Goal: Task Accomplishment & Management: Use online tool/utility

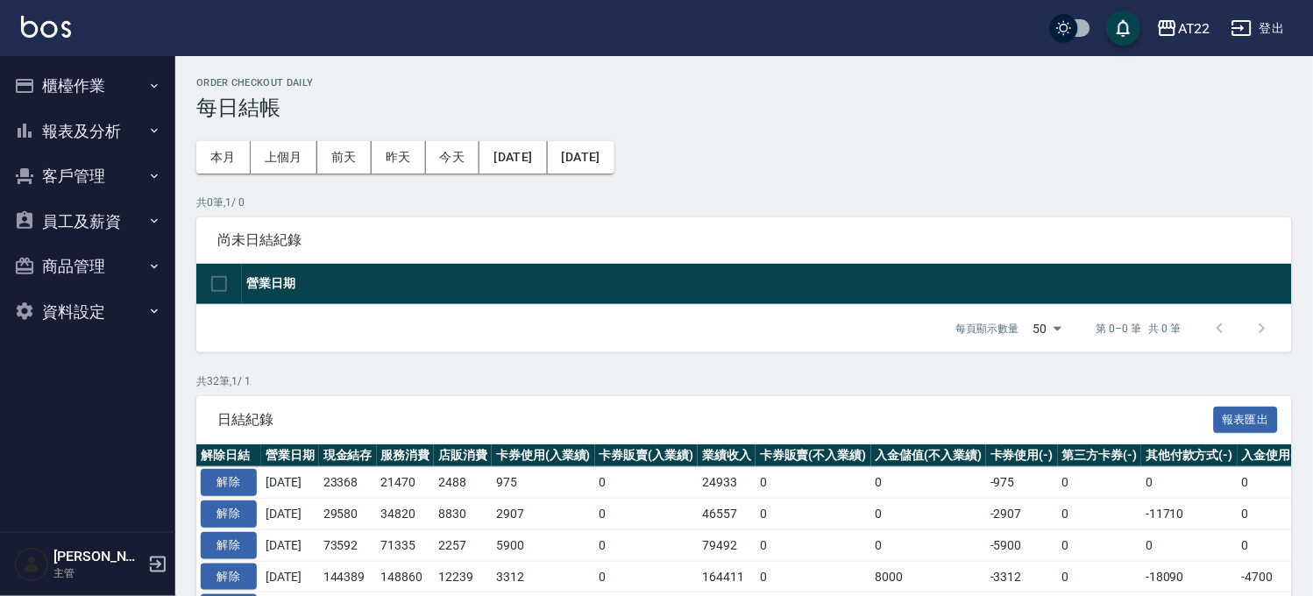
click at [130, 82] on button "櫃檯作業" at bounding box center [87, 86] width 161 height 46
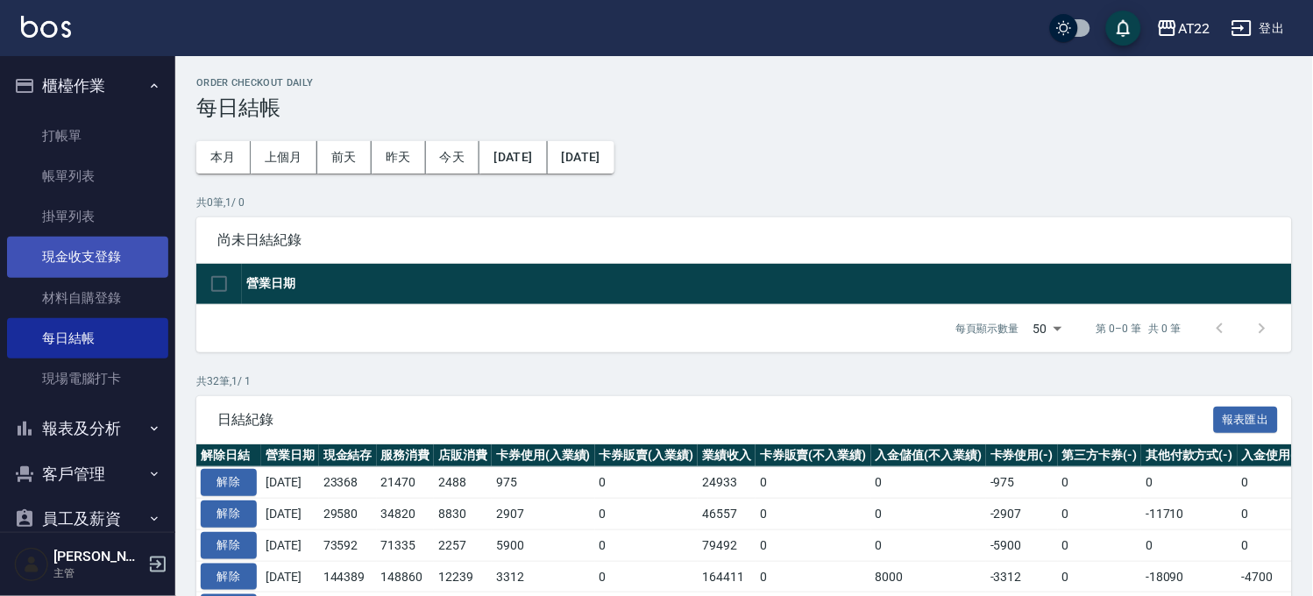
click at [129, 259] on link "現金收支登錄" at bounding box center [87, 257] width 161 height 40
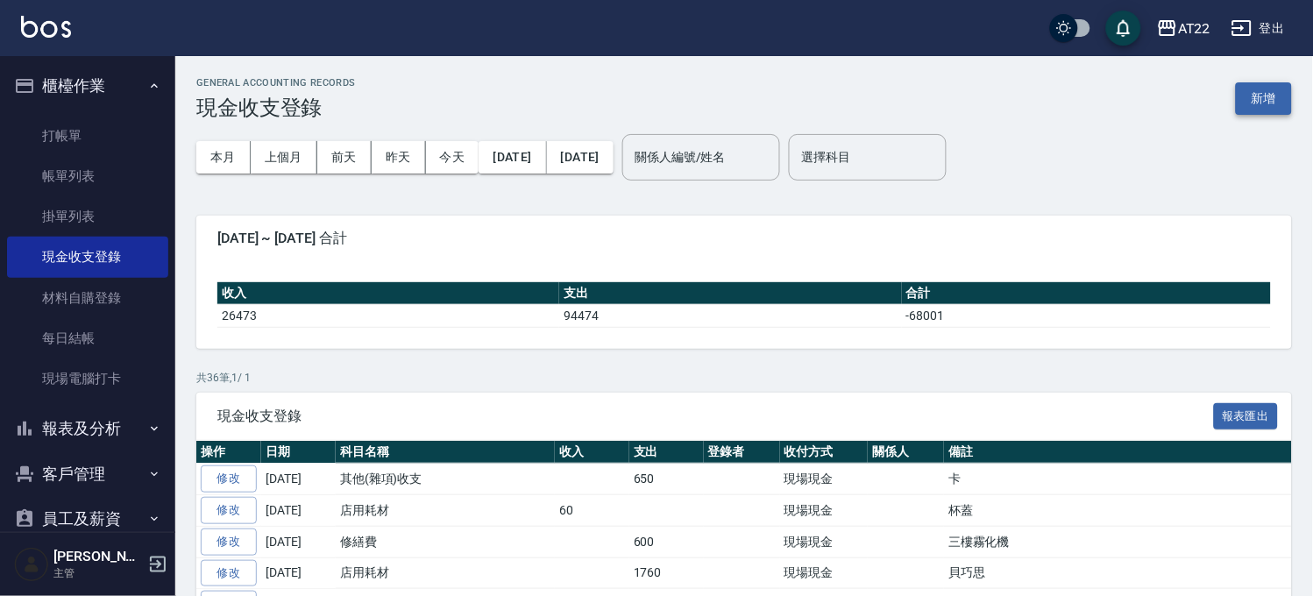
click at [1273, 99] on button "新增" at bounding box center [1264, 98] width 56 height 32
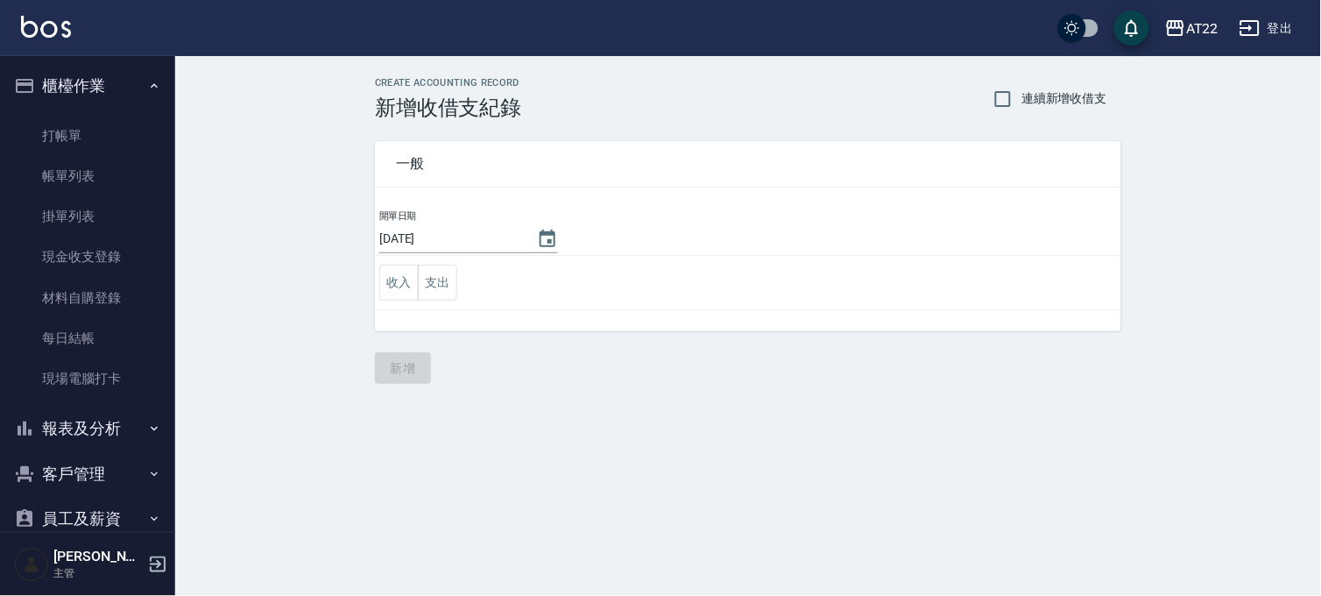
click at [445, 264] on td "收入 支出" at bounding box center [748, 283] width 747 height 54
click at [442, 277] on button "支出" at bounding box center [437, 283] width 39 height 36
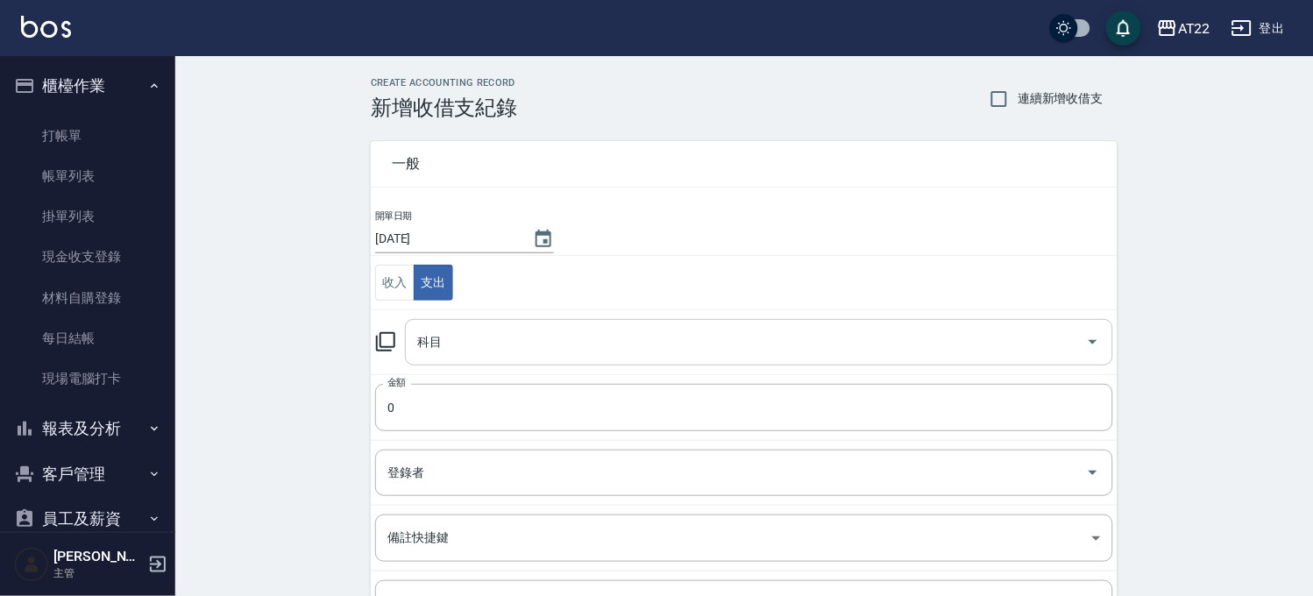
click at [451, 329] on input "科目" at bounding box center [746, 342] width 666 height 31
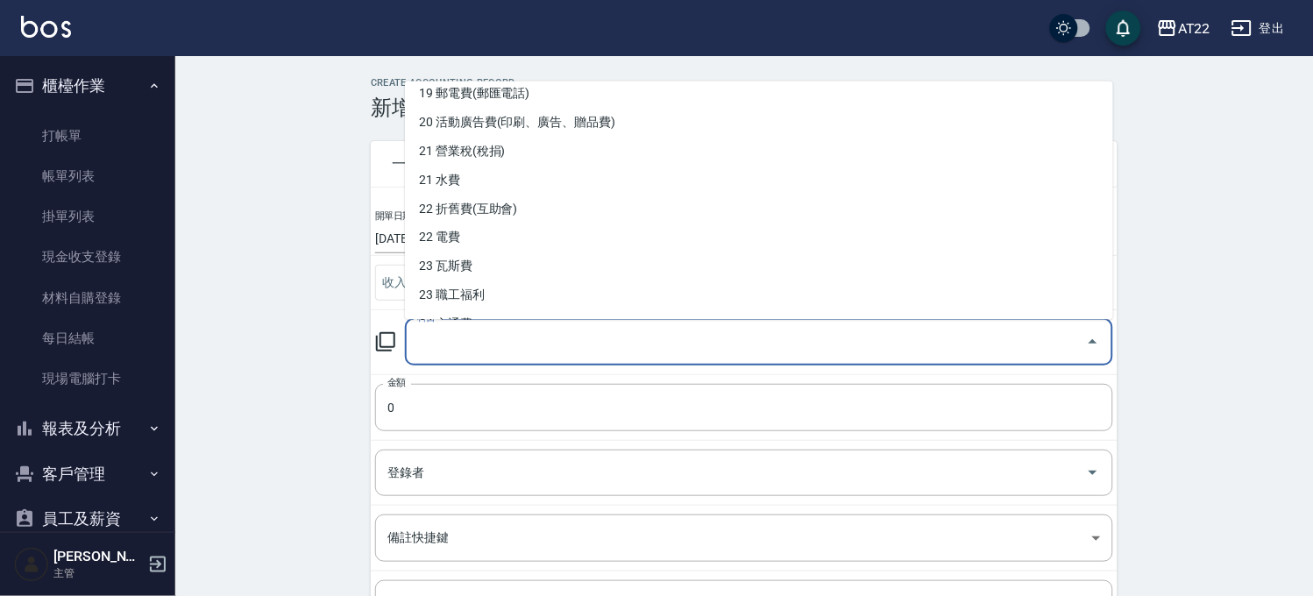
scroll to position [778, 0]
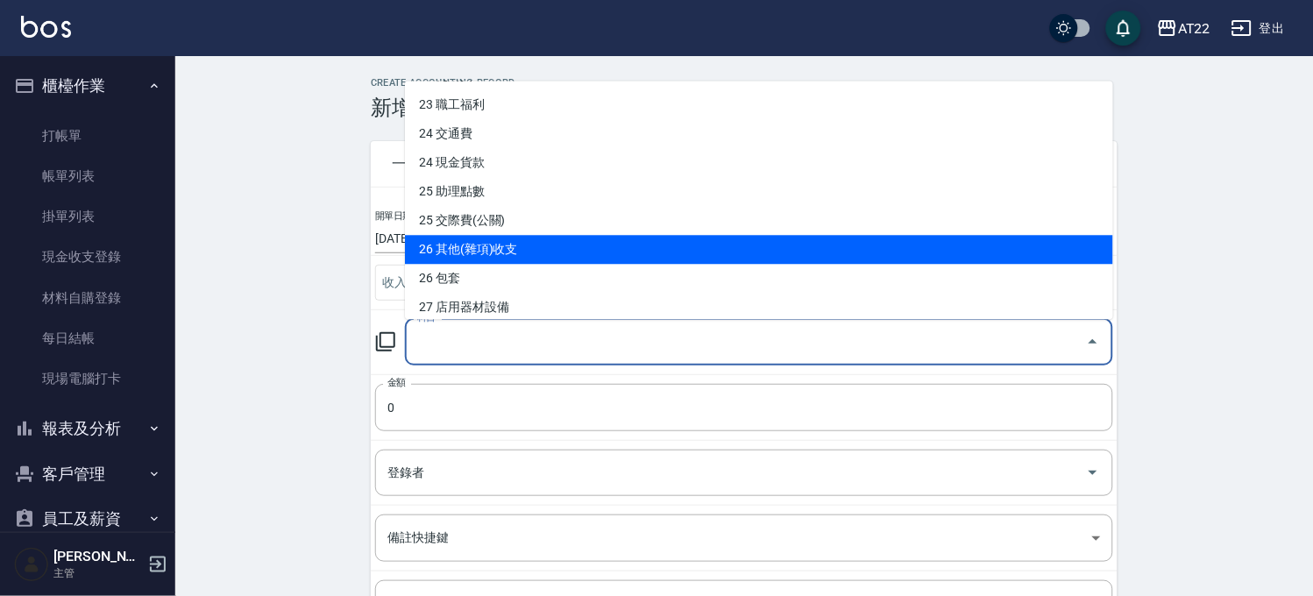
click at [470, 244] on li "26 其他(雜項)收支" at bounding box center [759, 249] width 708 height 29
type input "26 其他(雜項)收支"
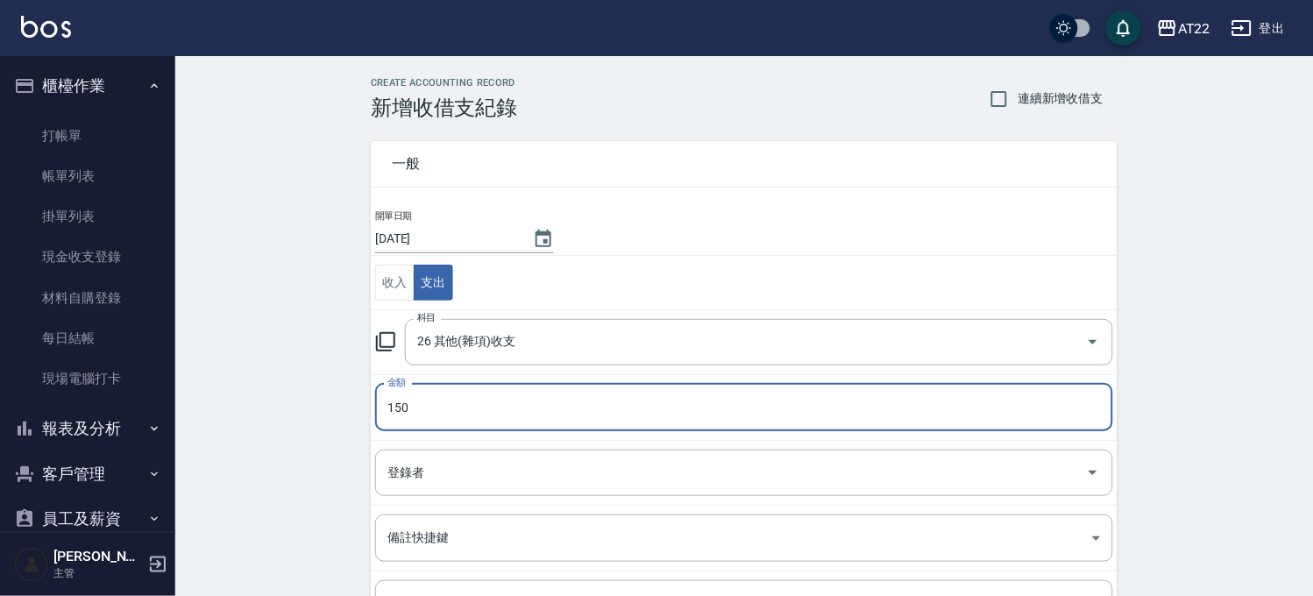
scroll to position [178, 0]
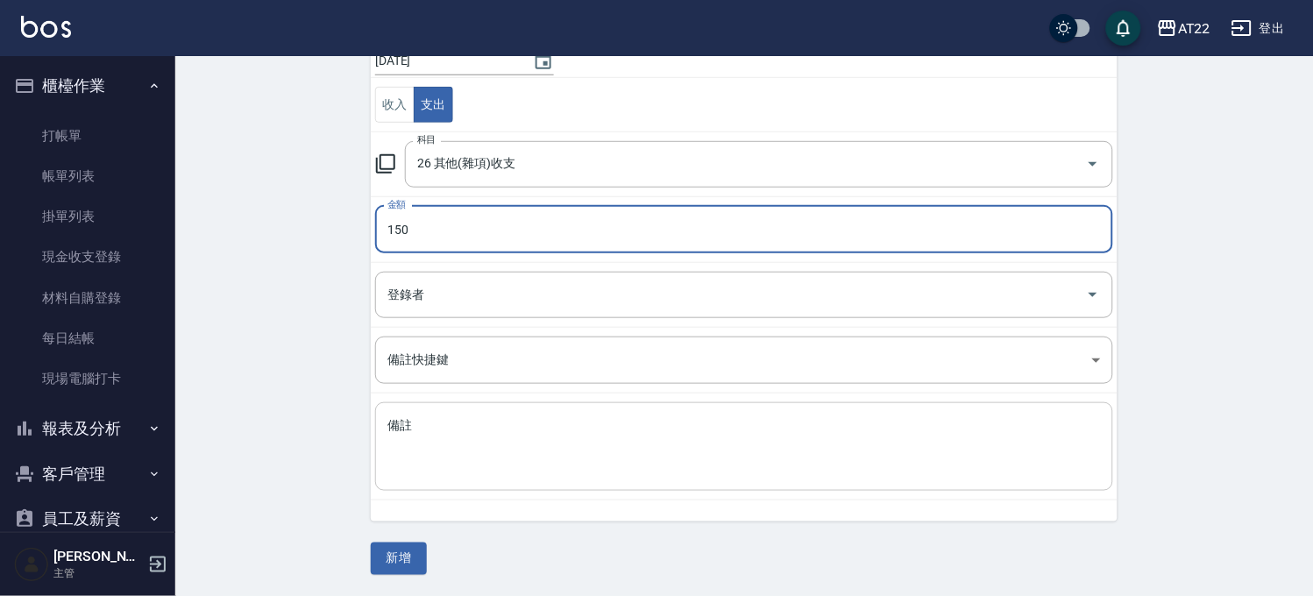
type input "150"
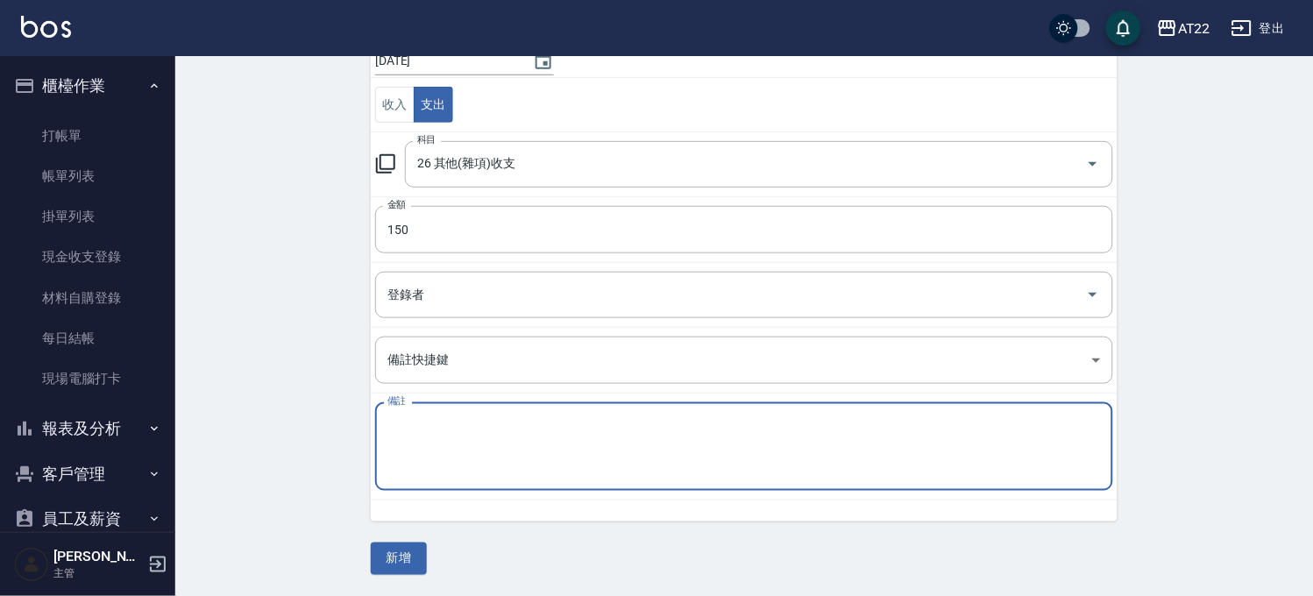
click at [451, 438] on textarea "備註" at bounding box center [743, 447] width 713 height 60
type textarea "l"
type textarea "掃把"
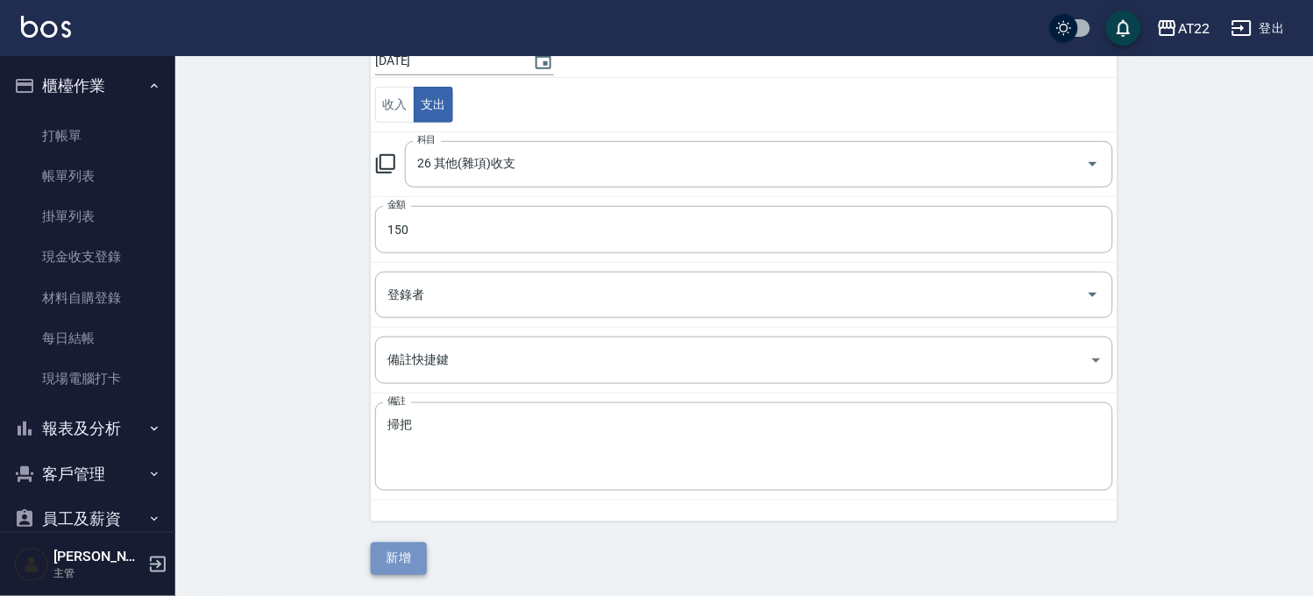
click at [407, 547] on button "新增" at bounding box center [399, 558] width 56 height 32
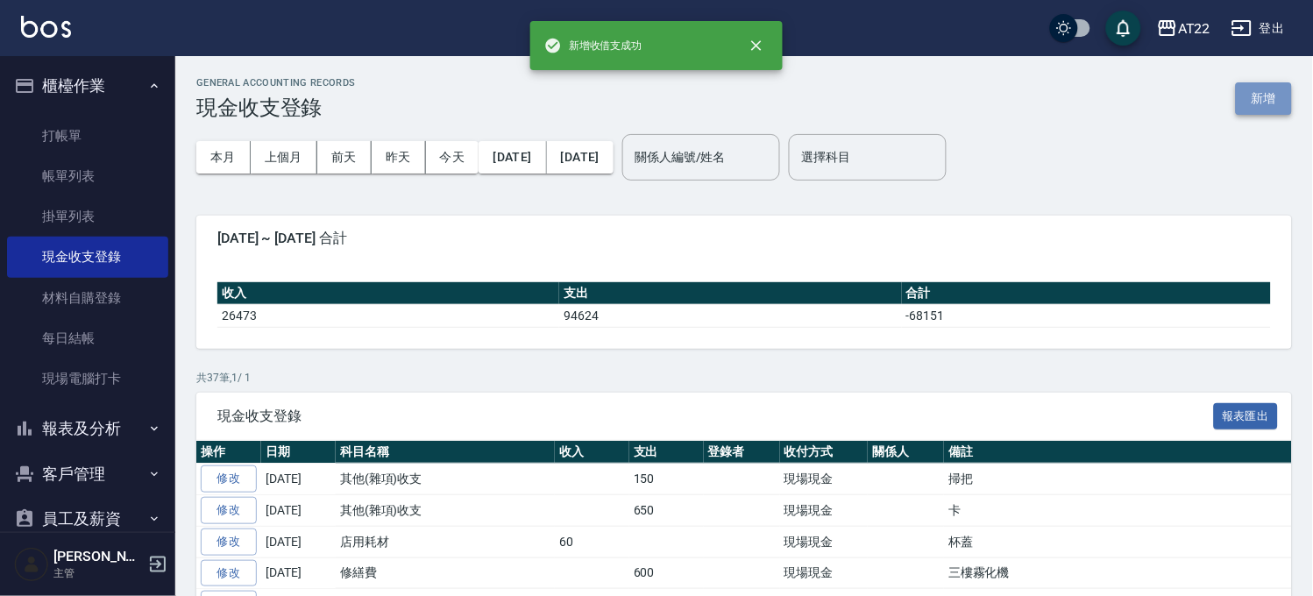
click at [1251, 103] on button "新增" at bounding box center [1264, 98] width 56 height 32
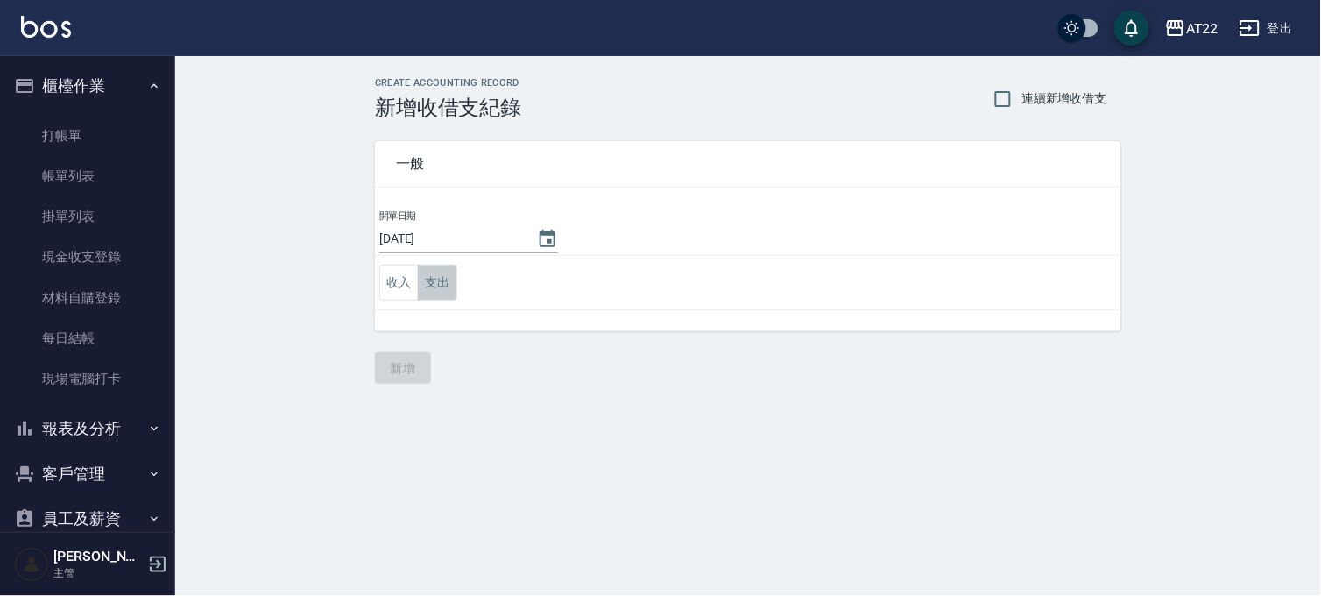
click at [436, 283] on button "支出" at bounding box center [437, 283] width 39 height 36
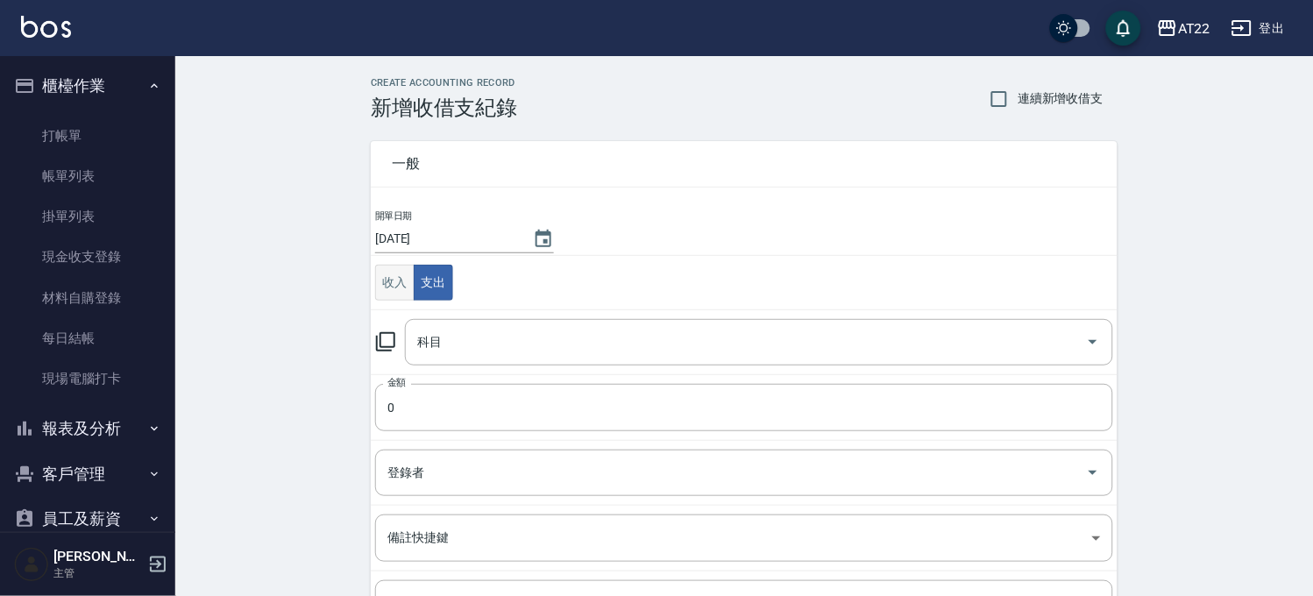
click at [391, 282] on button "收入" at bounding box center [394, 283] width 39 height 36
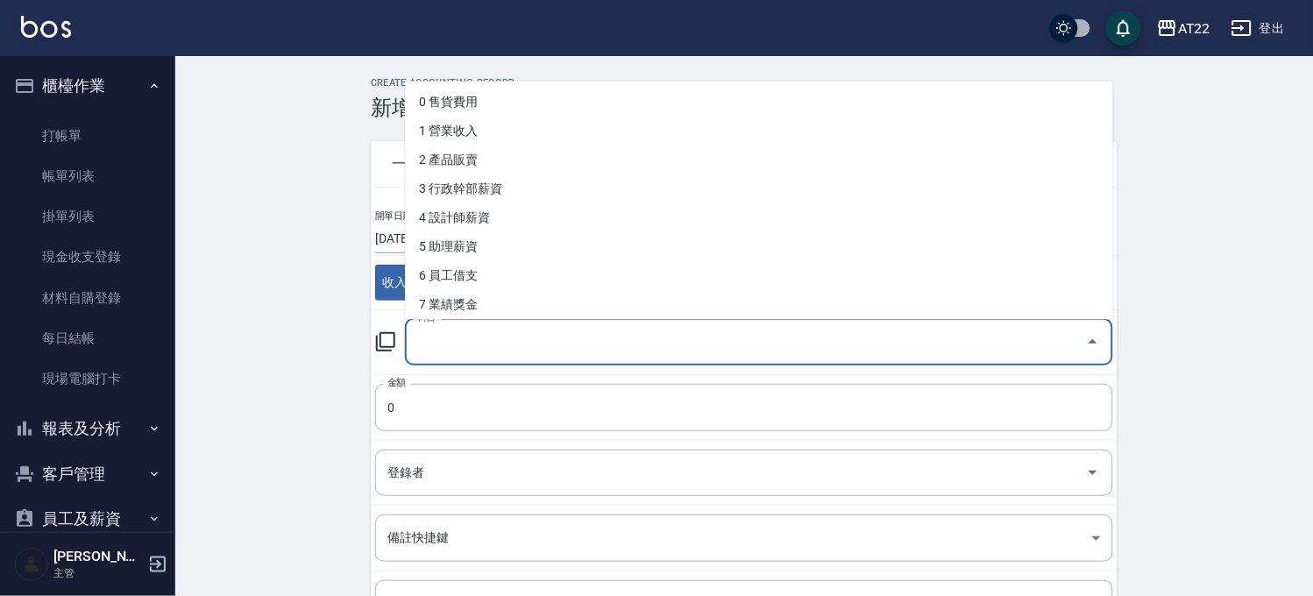
click at [486, 343] on input "科目" at bounding box center [746, 342] width 666 height 31
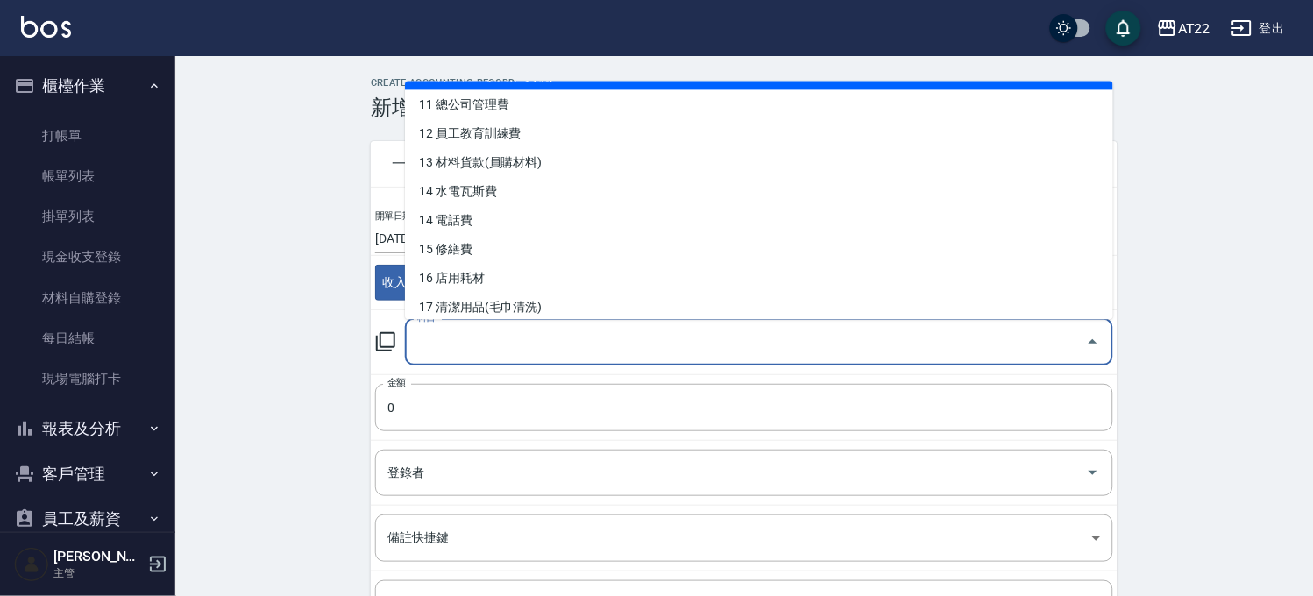
scroll to position [389, 0]
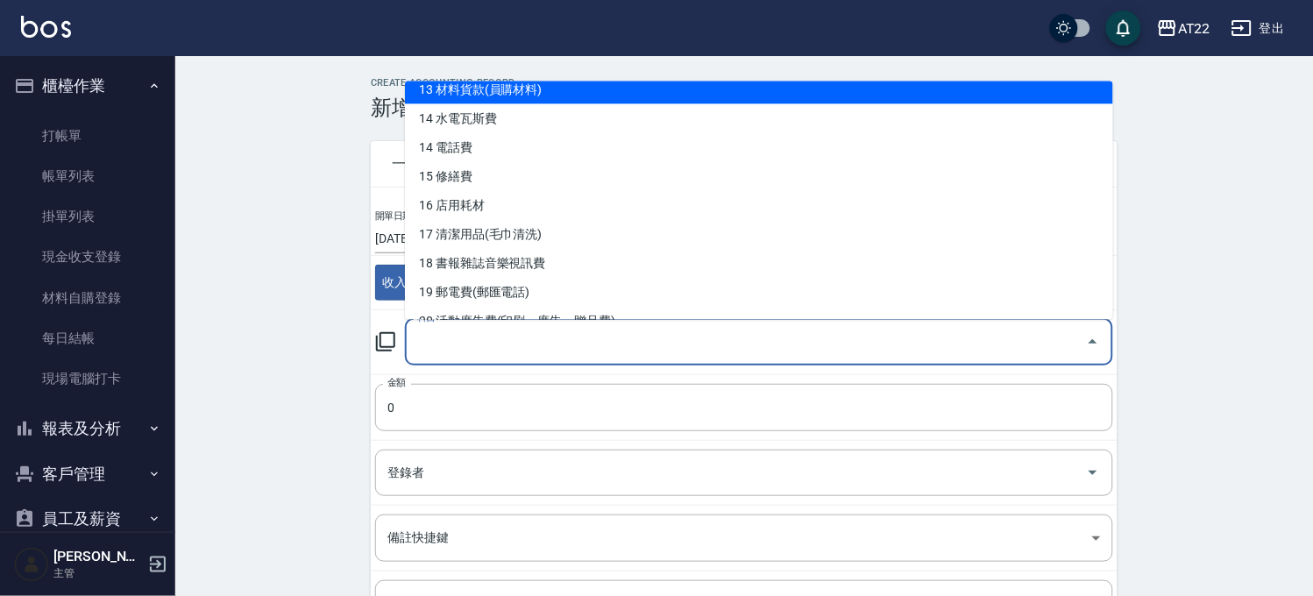
click at [549, 98] on li "13 材料貨款(員購材料)" at bounding box center [759, 88] width 708 height 29
type input "13 材料貨款(員購材料)"
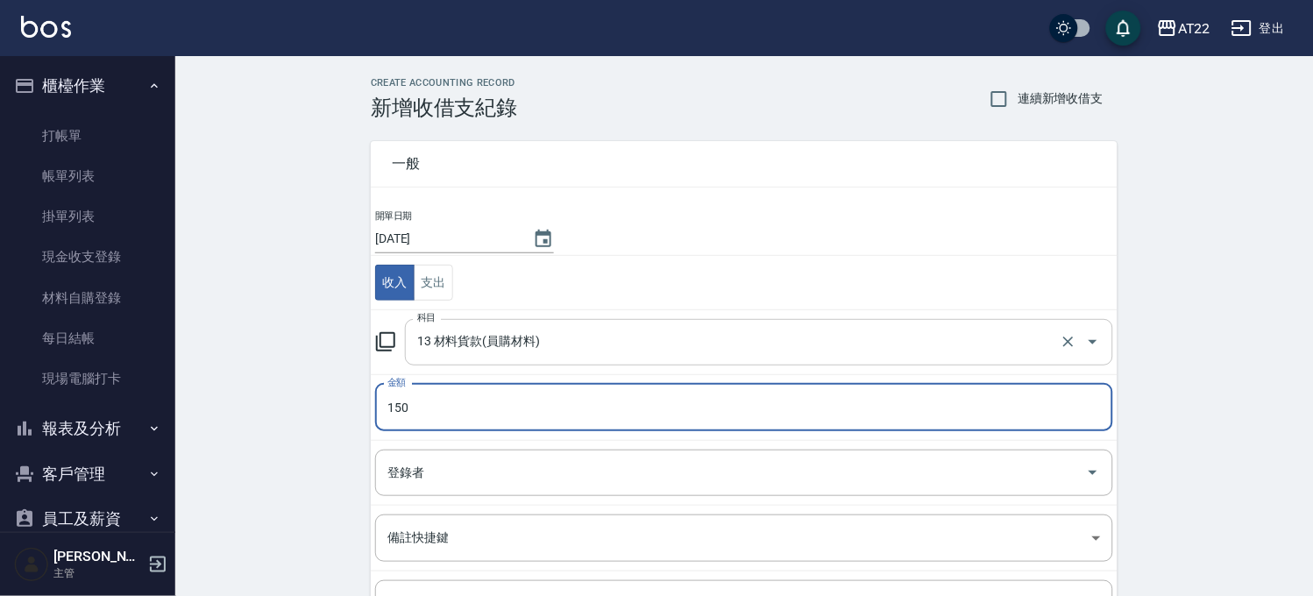
scroll to position [178, 0]
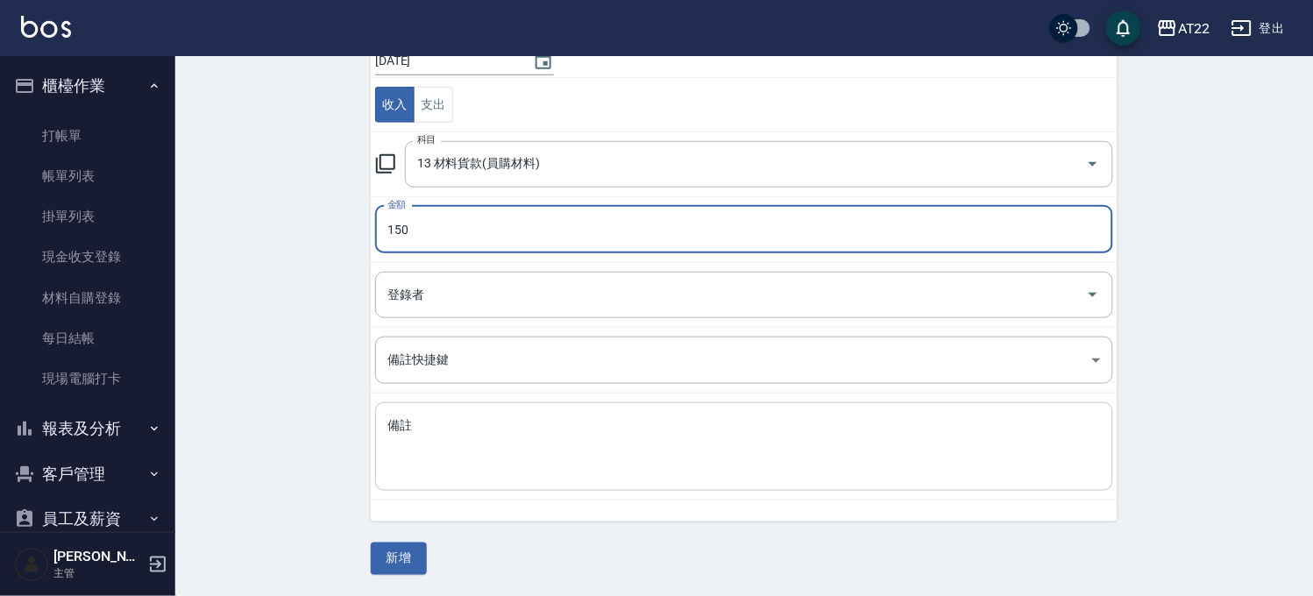
type input "150"
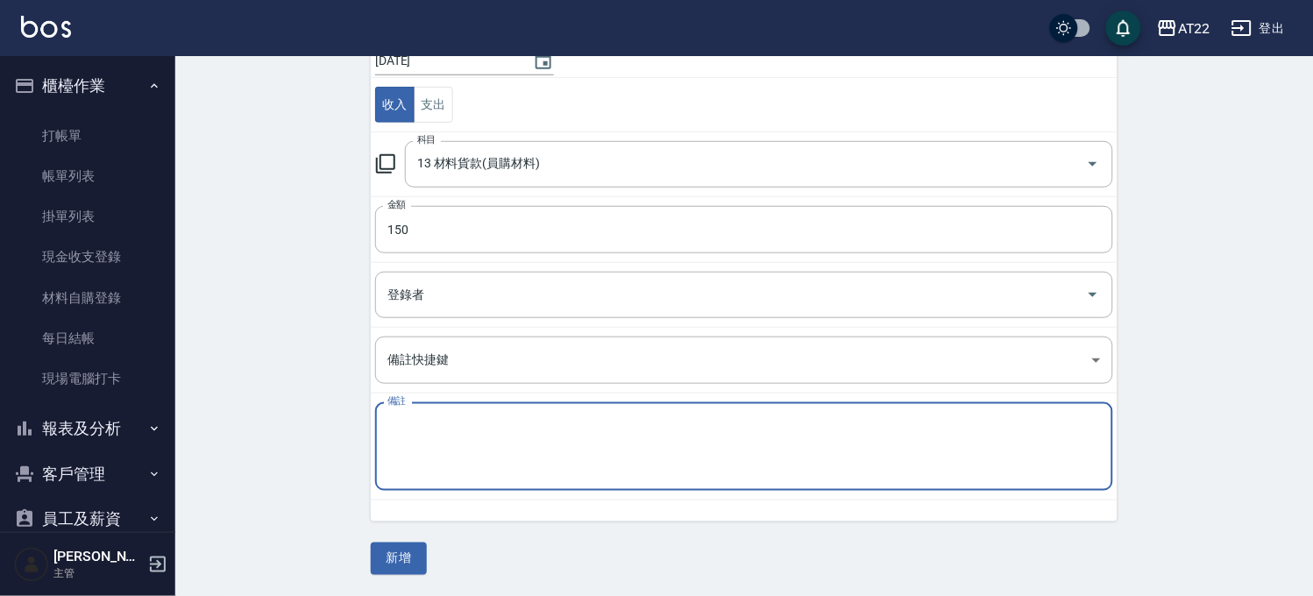
click at [487, 435] on textarea "備註" at bounding box center [743, 447] width 713 height 60
type textarea "f"
type textarea "耳麥"
click at [418, 562] on button "新增" at bounding box center [399, 558] width 56 height 32
